Goal: Transaction & Acquisition: Obtain resource

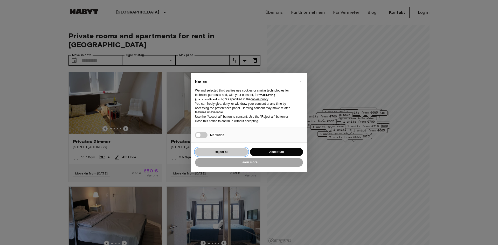
click at [219, 150] on button "Reject all" at bounding box center [221, 152] width 53 height 9
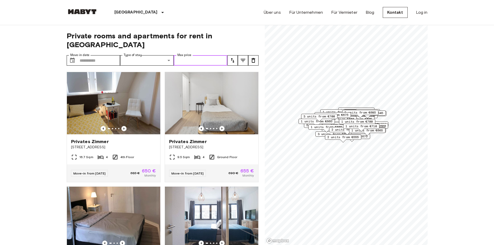
click at [212, 55] on input "Max price" at bounding box center [201, 60] width 54 height 10
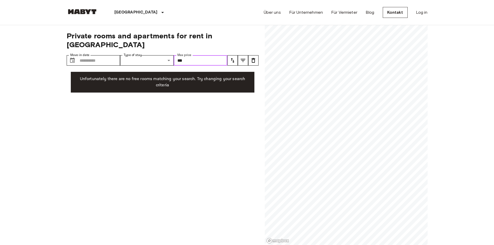
drag, startPoint x: 200, startPoint y: 49, endPoint x: 111, endPoint y: 45, distance: 89.0
click at [108, 46] on div "Private rooms and apartments for rent in [GEOGRAPHIC_DATA] Move-in date ​ Move-…" at bounding box center [163, 135] width 192 height 220
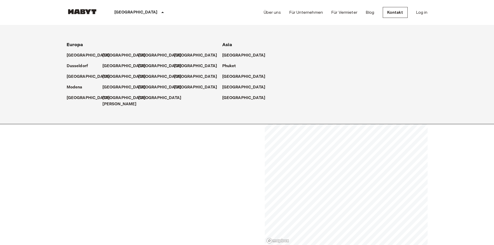
type input "***"
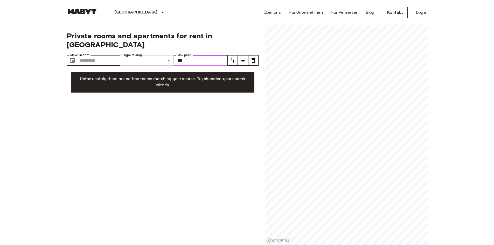
drag, startPoint x: 191, startPoint y: 52, endPoint x: 121, endPoint y: 55, distance: 69.8
click at [121, 55] on div "Move-in date ​ Move-in date Type of stay ​ Share Type Max price *** Max price" at bounding box center [147, 60] width 161 height 10
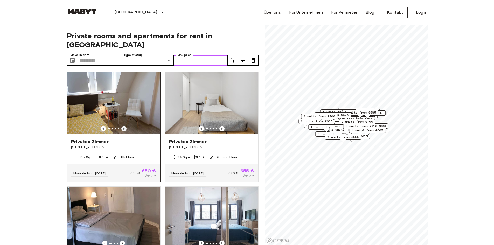
click at [123, 126] on icon "Previous image" at bounding box center [123, 128] width 5 height 5
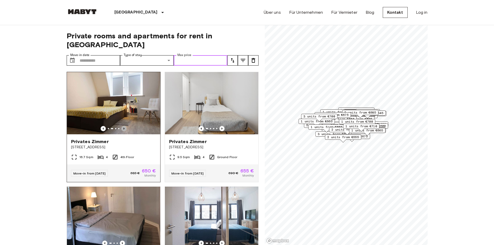
click at [123, 126] on icon "Previous image" at bounding box center [123, 128] width 5 height 5
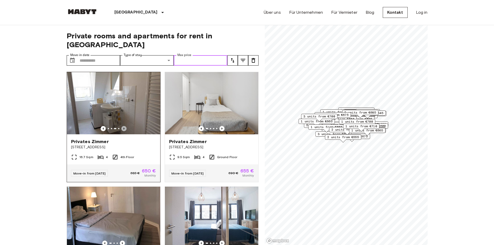
click at [123, 126] on icon "Previous image" at bounding box center [123, 128] width 5 height 5
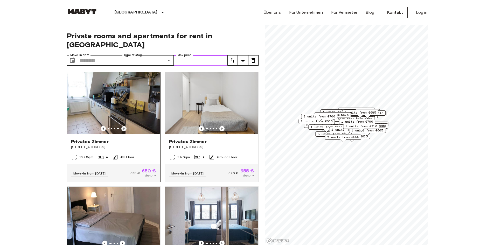
click at [123, 126] on icon "Previous image" at bounding box center [123, 128] width 5 height 5
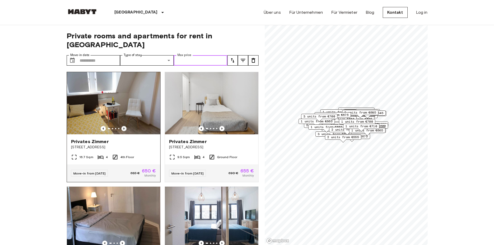
click at [123, 126] on icon "Previous image" at bounding box center [123, 128] width 5 height 5
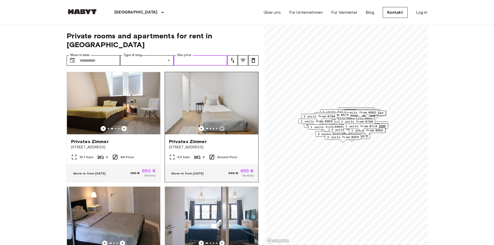
click at [219, 126] on icon "Previous image" at bounding box center [221, 128] width 5 height 5
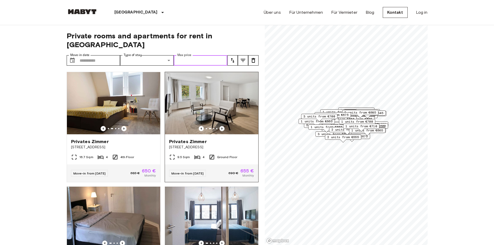
click at [219, 126] on icon "Previous image" at bounding box center [221, 128] width 5 height 5
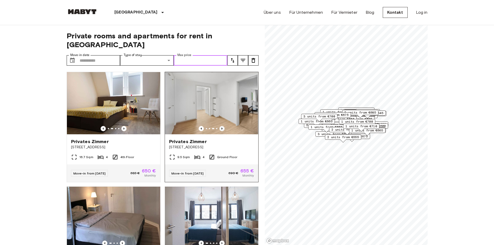
click at [219, 126] on icon "Previous image" at bounding box center [221, 128] width 5 height 5
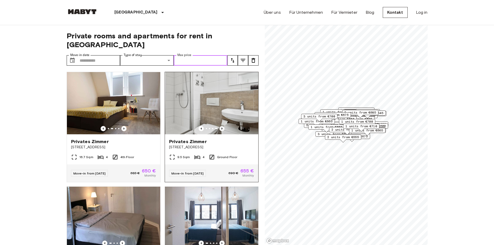
click at [219, 126] on icon "Previous image" at bounding box center [221, 128] width 5 height 5
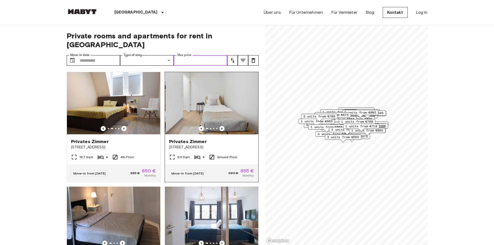
click at [219, 126] on icon "Previous image" at bounding box center [221, 128] width 5 height 5
